Goal: Navigation & Orientation: Find specific page/section

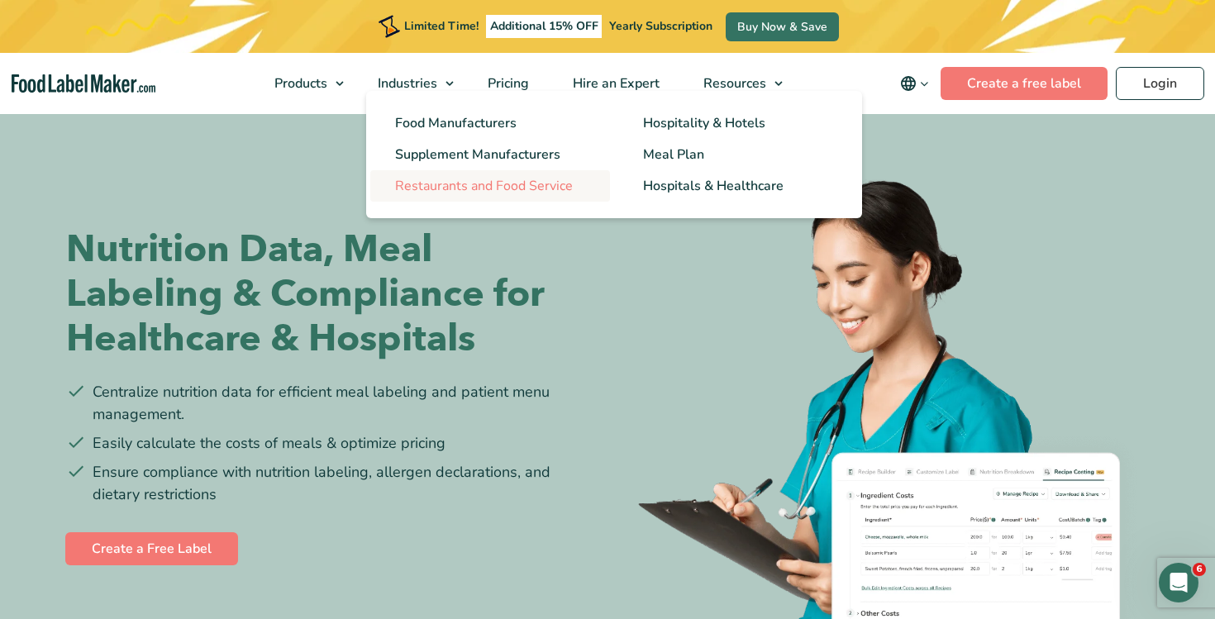
click at [515, 183] on span "Restaurants and Food Service" at bounding box center [484, 186] width 178 height 18
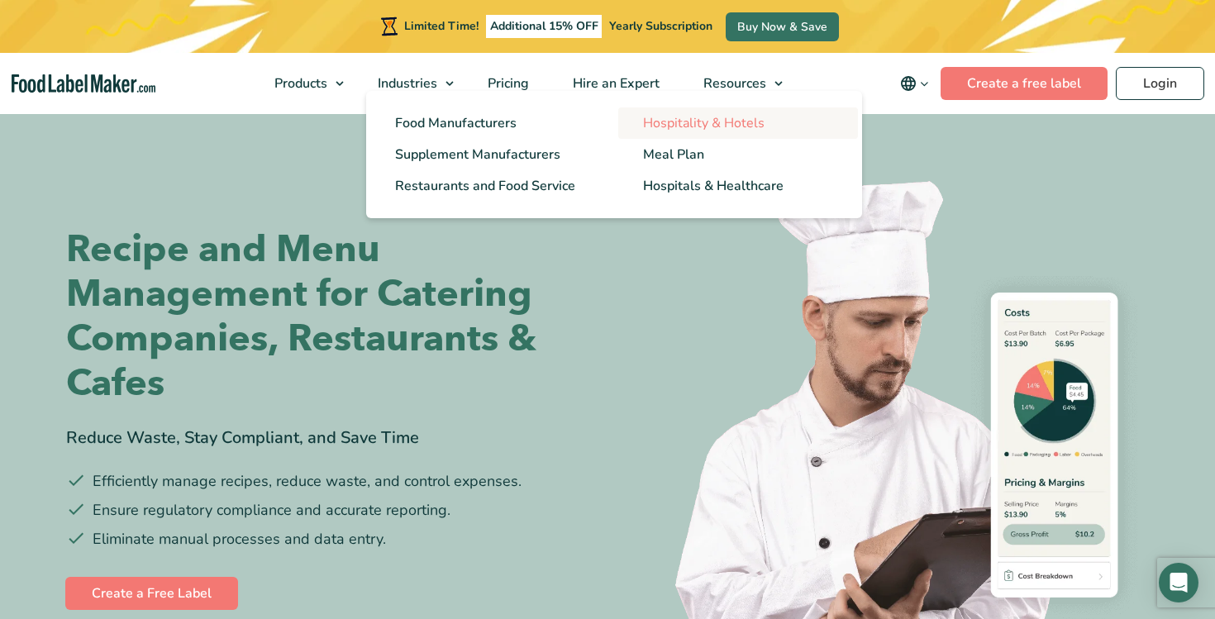
click at [665, 135] on link "Hospitality & Hotels" at bounding box center [738, 122] width 240 height 31
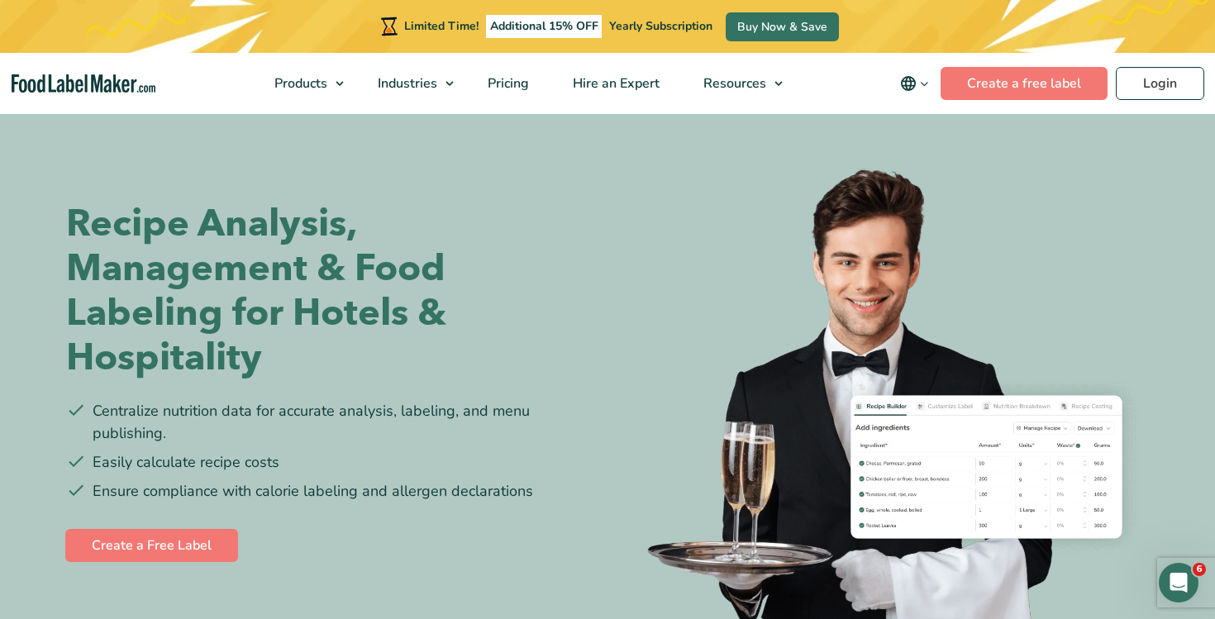
click at [893, 336] on img at bounding box center [884, 408] width 529 height 494
